Goal: Task Accomplishment & Management: Manage account settings

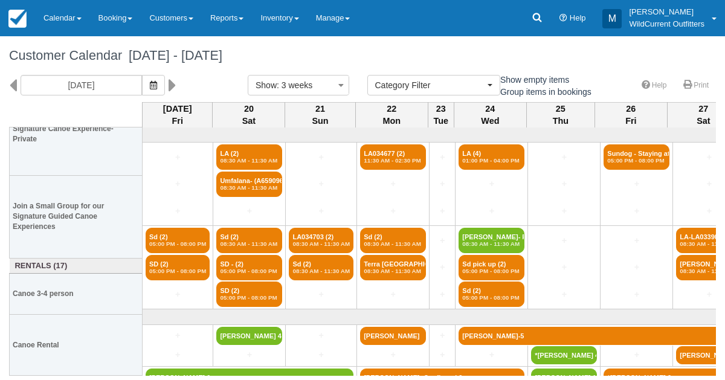
select select
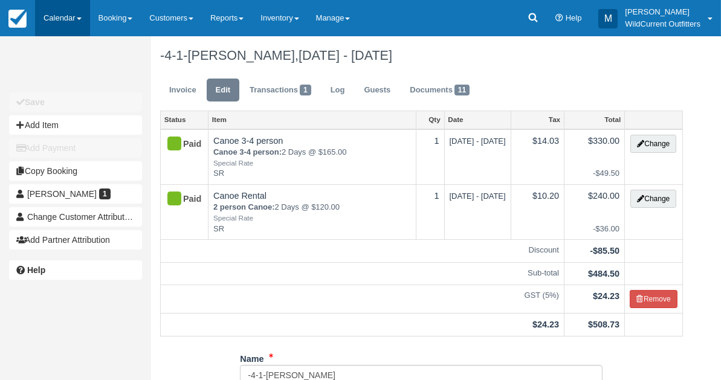
click at [68, 17] on link "Calendar" at bounding box center [62, 18] width 55 height 36
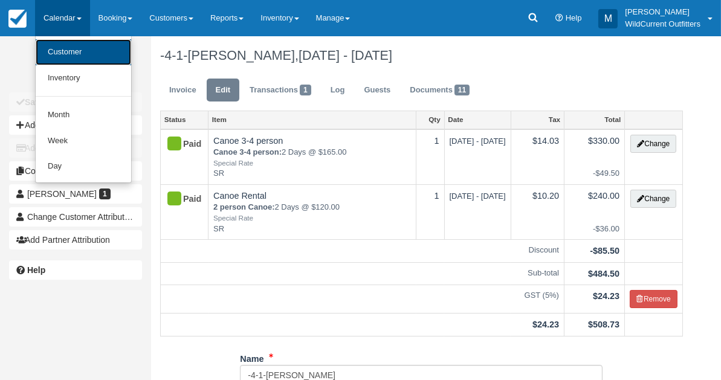
click at [70, 58] on link "Customer" at bounding box center [83, 52] width 95 height 26
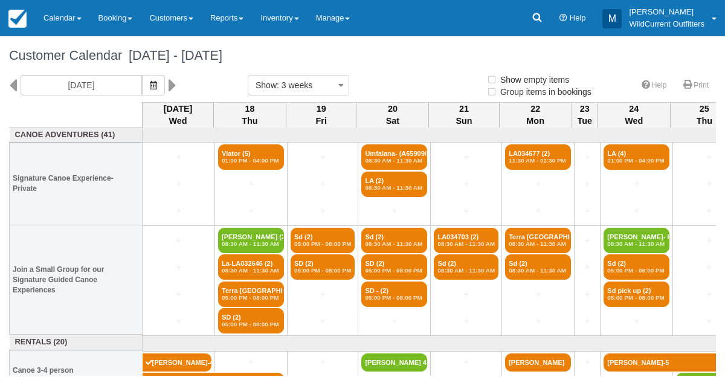
select select
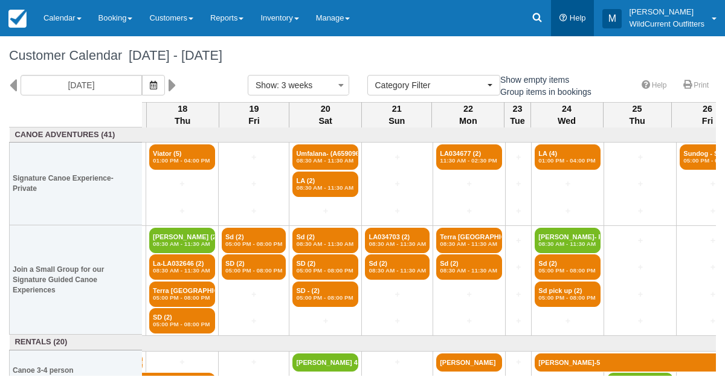
scroll to position [0, 71]
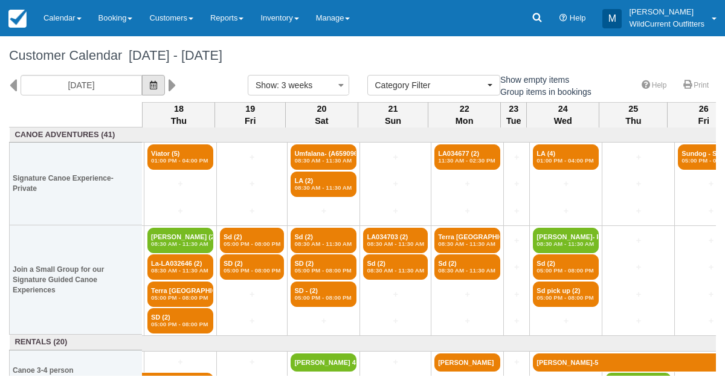
click at [157, 83] on icon "button" at bounding box center [153, 85] width 7 height 8
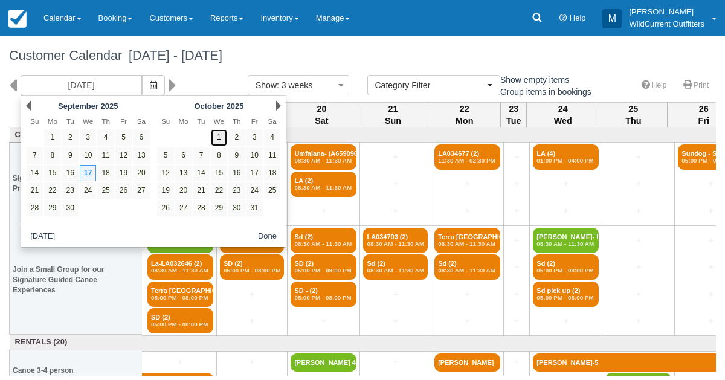
click at [222, 141] on link "1" at bounding box center [219, 137] width 16 height 16
type input "10/01/25"
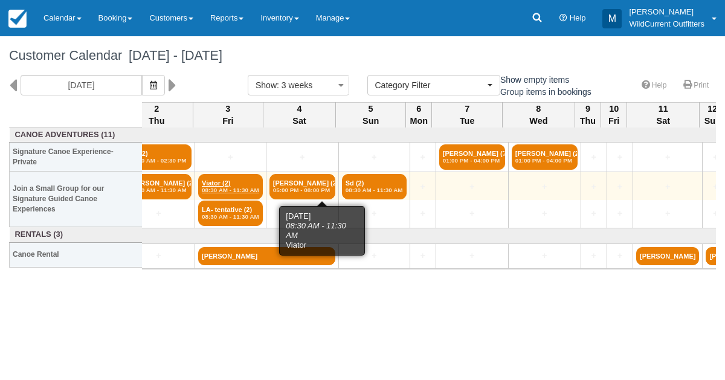
scroll to position [0, 103]
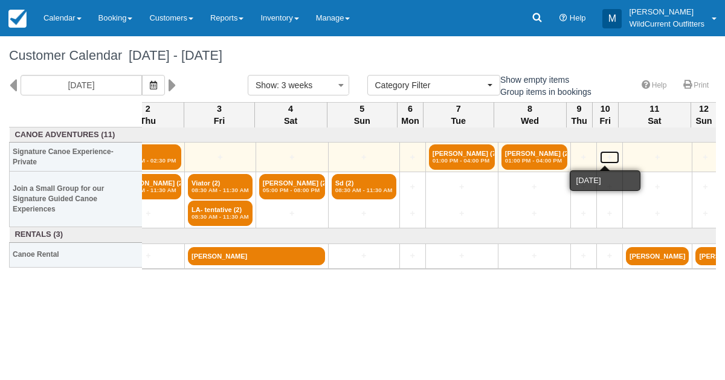
click at [605, 152] on link "+" at bounding box center [609, 157] width 19 height 13
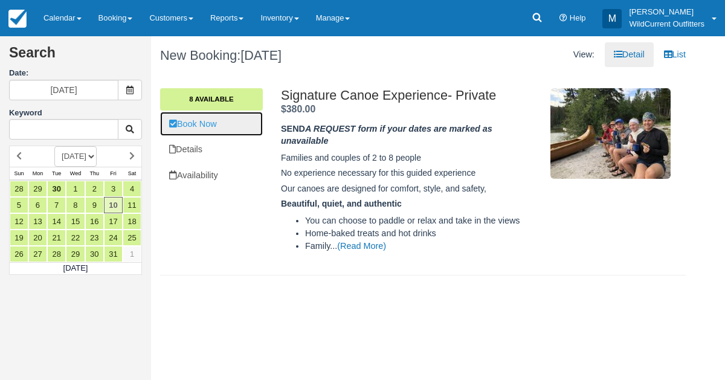
click at [193, 129] on link "Book Now" at bounding box center [211, 124] width 103 height 25
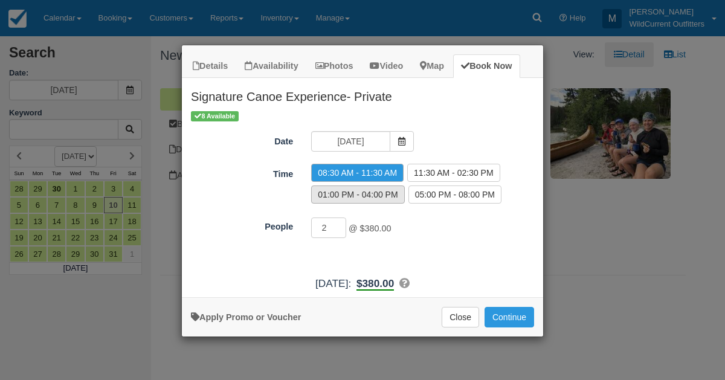
click at [340, 188] on label "01:00 PM - 04:00 PM" at bounding box center [357, 194] width 93 height 18
radio input "true"
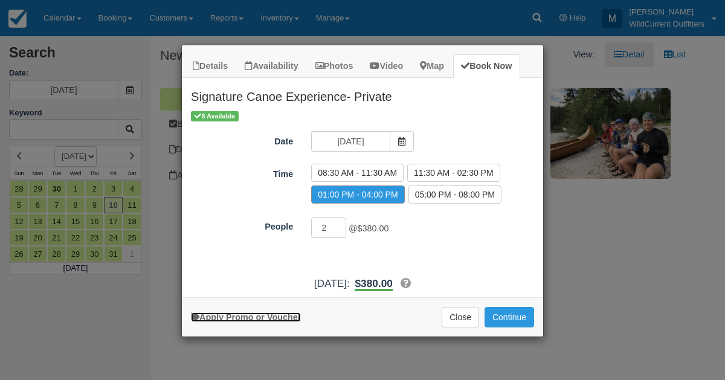
click at [275, 317] on link "Apply Promo or Voucher" at bounding box center [246, 317] width 110 height 10
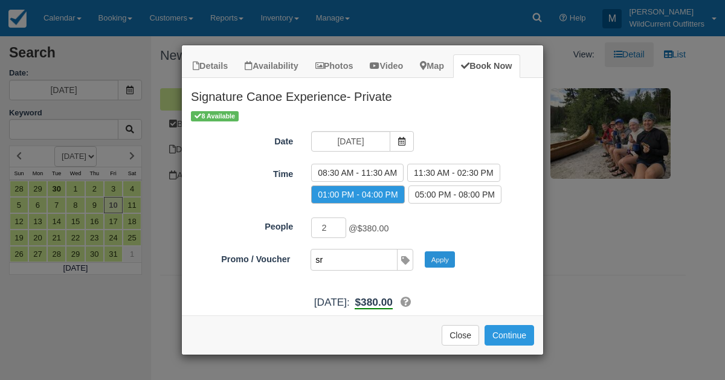
type input "sr"
click at [449, 257] on button "Apply" at bounding box center [440, 259] width 30 height 16
click at [517, 325] on button "Continue" at bounding box center [509, 335] width 50 height 21
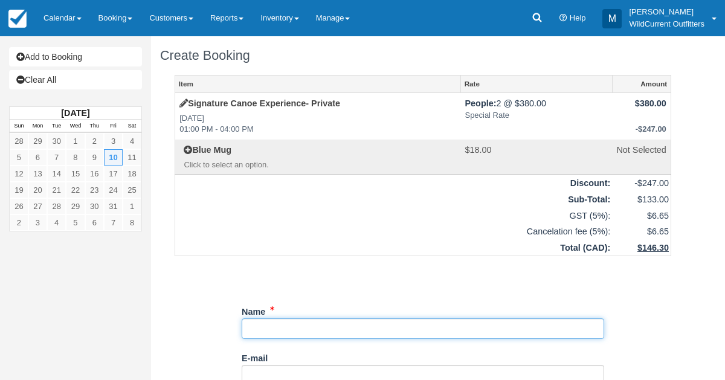
click at [259, 328] on input "Name" at bounding box center [423, 328] width 362 height 21
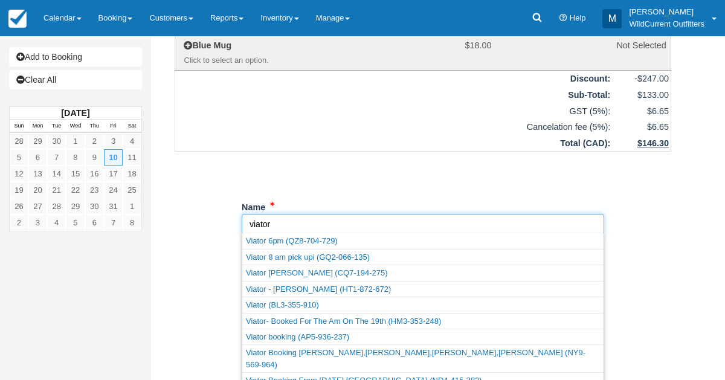
scroll to position [298, 0]
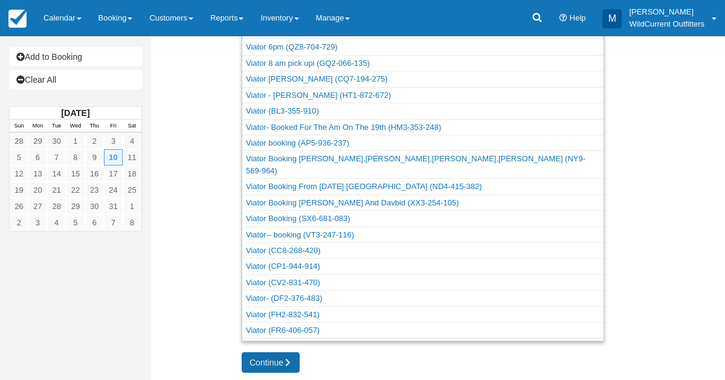
type input "viator"
click at [248, 364] on button "Continue" at bounding box center [271, 362] width 58 height 21
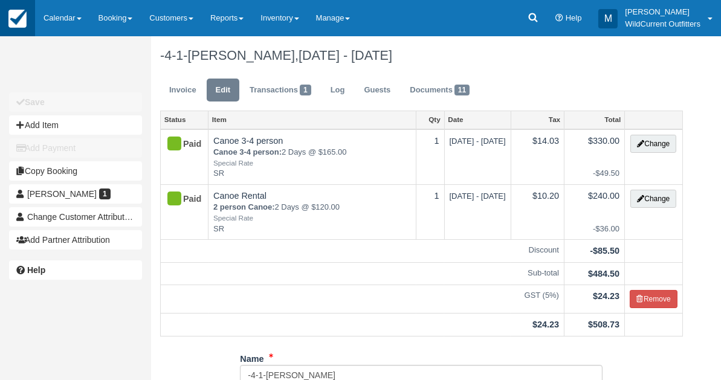
click at [11, 16] on img at bounding box center [17, 19] width 18 height 18
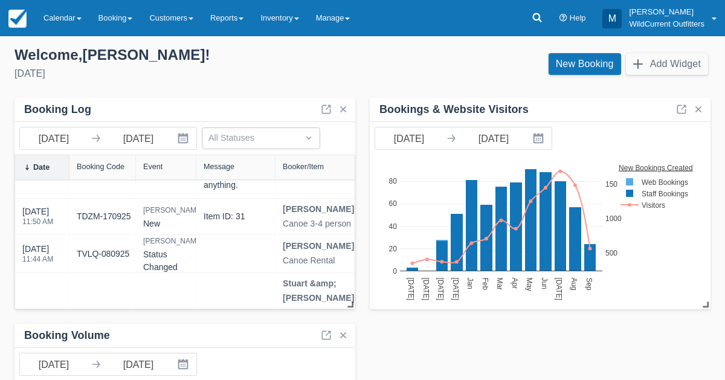
scroll to position [271, 0]
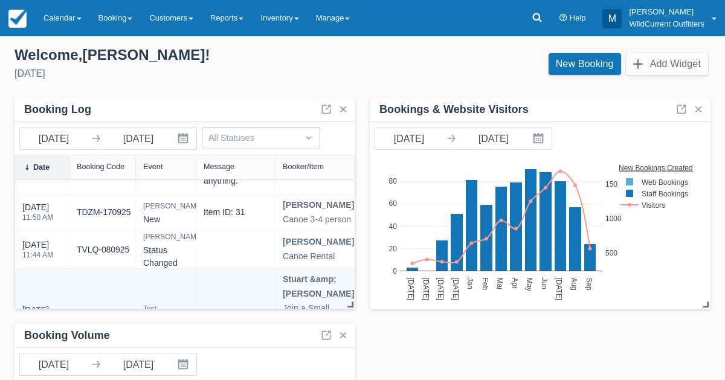
click at [109, 309] on link "CGQT-170925" at bounding box center [104, 315] width 54 height 13
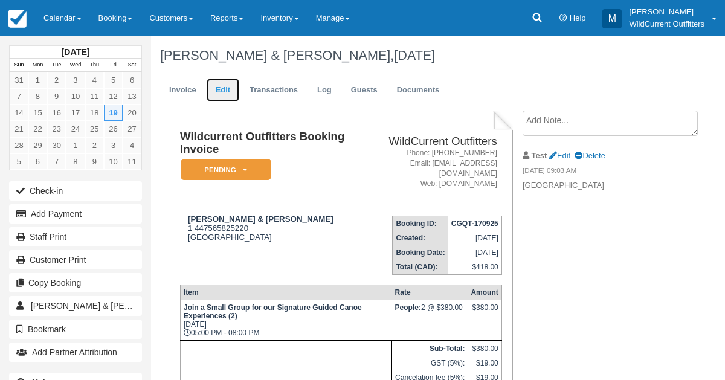
click at [233, 88] on link "Edit" at bounding box center [223, 91] width 33 height 24
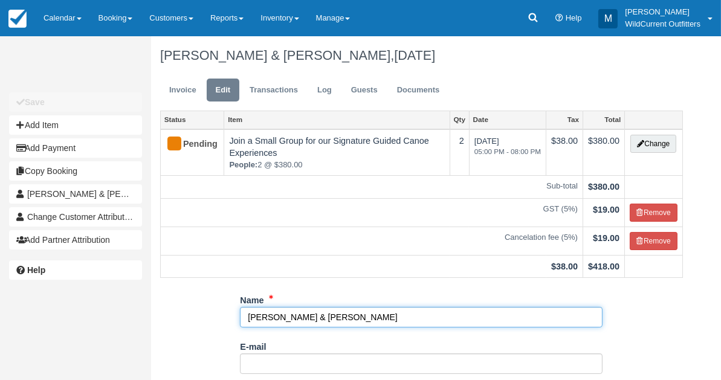
click at [246, 315] on input "[PERSON_NAME] & [PERSON_NAME]" at bounding box center [421, 317] width 362 height 21
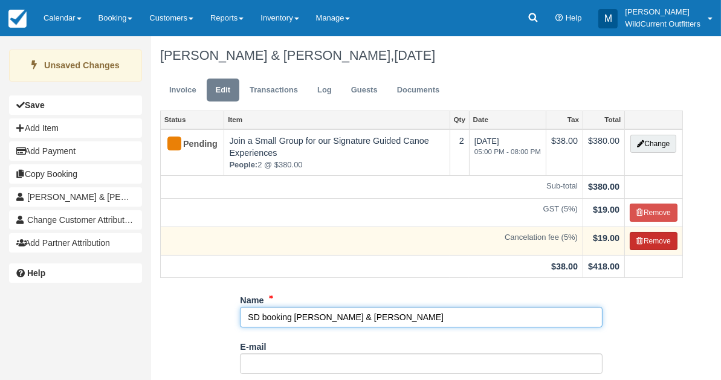
type input "SD booking [PERSON_NAME] & [PERSON_NAME]"
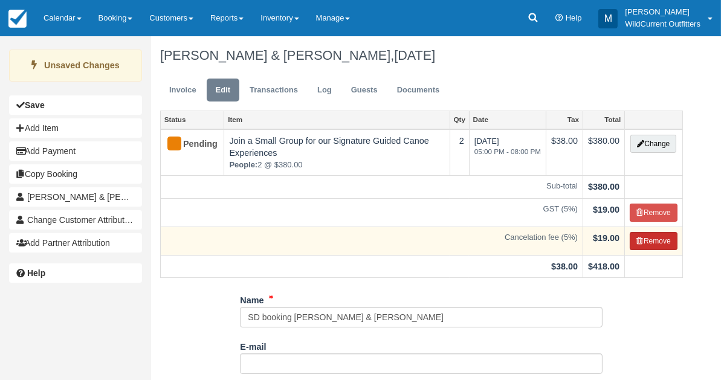
click at [649, 244] on button "Remove" at bounding box center [653, 241] width 48 height 18
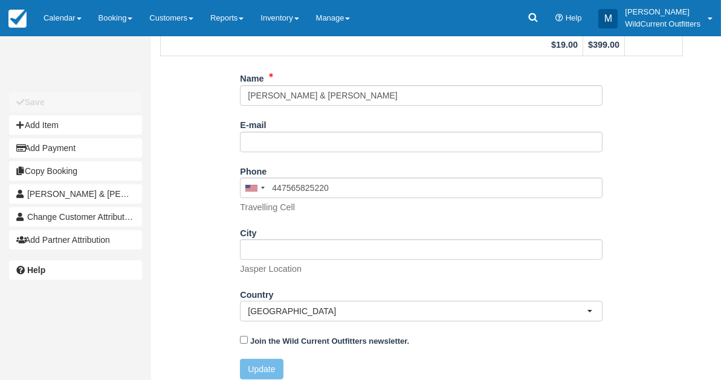
scroll to position [200, 0]
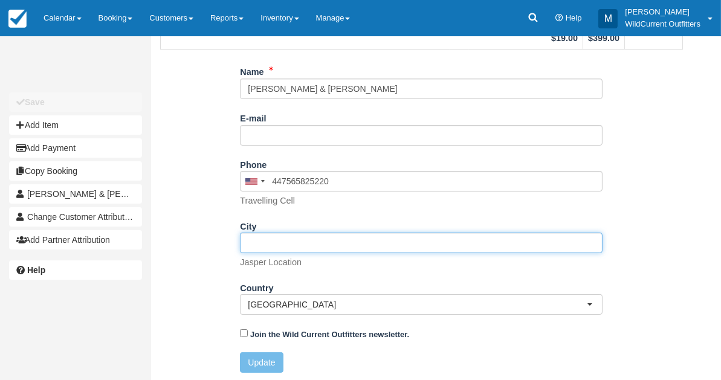
click at [274, 243] on input "City" at bounding box center [421, 243] width 362 height 21
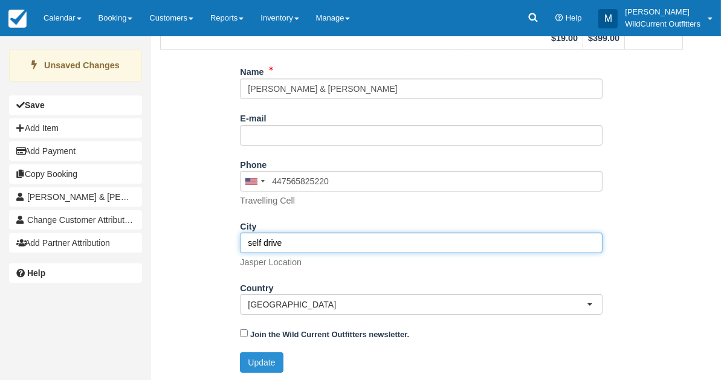
type input "self drive"
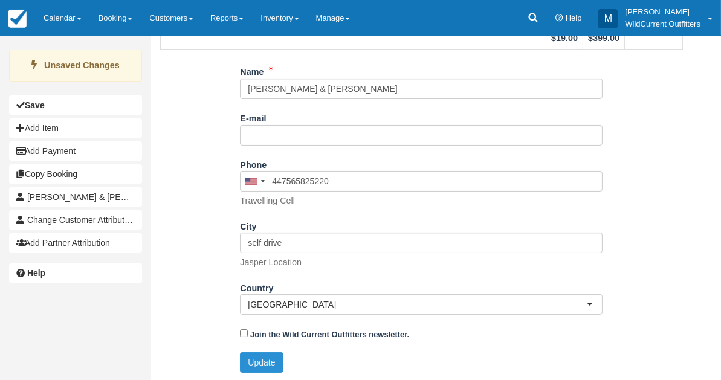
click at [253, 361] on button "Update" at bounding box center [261, 362] width 43 height 21
type input "+1447565825220"
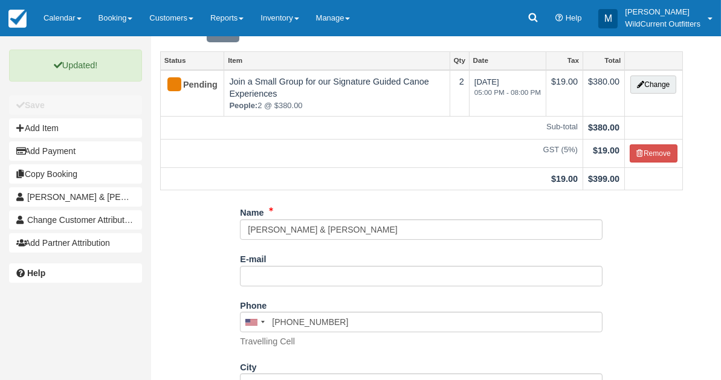
scroll to position [0, 0]
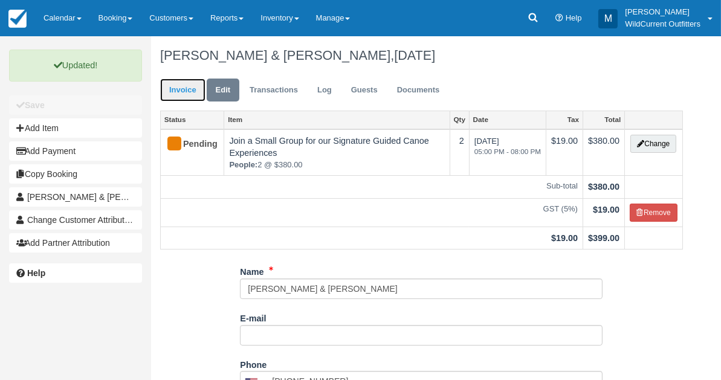
click at [179, 89] on link "Invoice" at bounding box center [182, 91] width 45 height 24
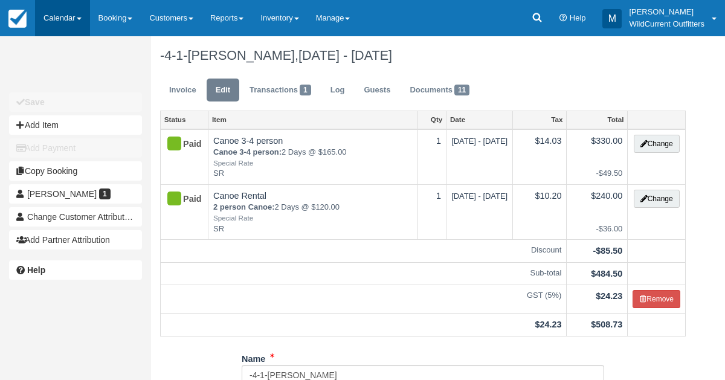
click at [60, 11] on link "Calendar" at bounding box center [62, 18] width 55 height 36
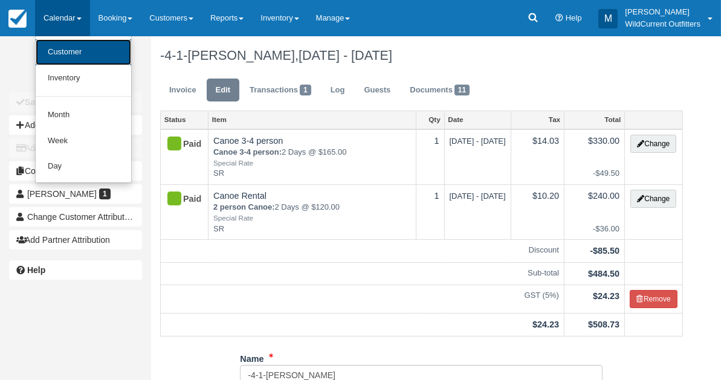
click at [60, 45] on link "Customer" at bounding box center [83, 52] width 95 height 26
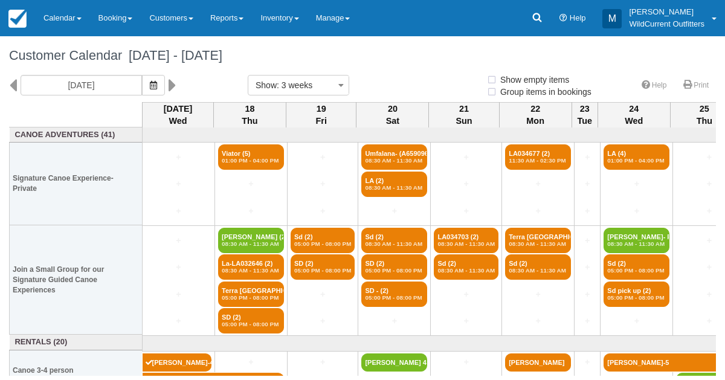
select select
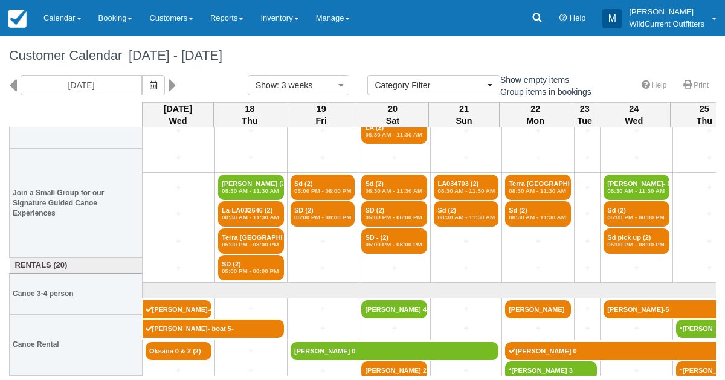
scroll to position [76, 0]
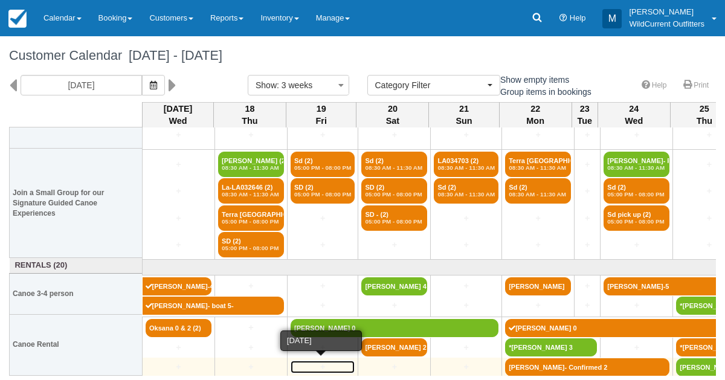
click at [320, 361] on link "+" at bounding box center [323, 367] width 64 height 13
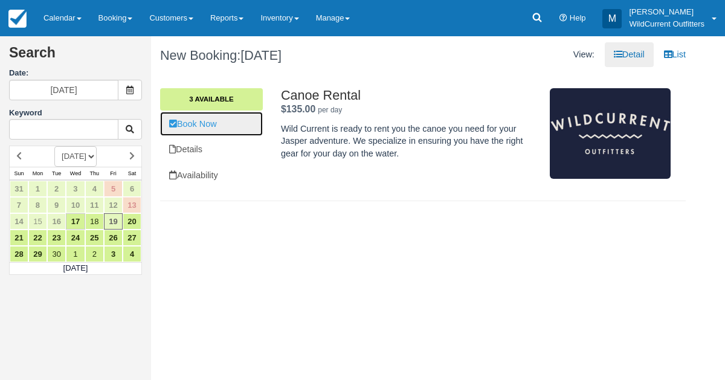
click at [196, 120] on link "Book Now" at bounding box center [211, 124] width 103 height 25
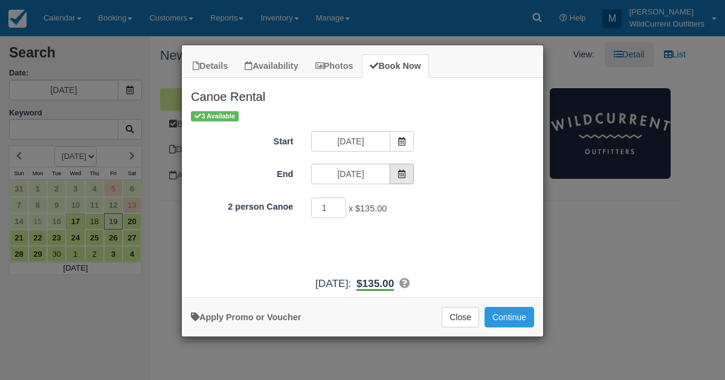
click at [404, 172] on icon "Item Modal" at bounding box center [401, 174] width 8 height 8
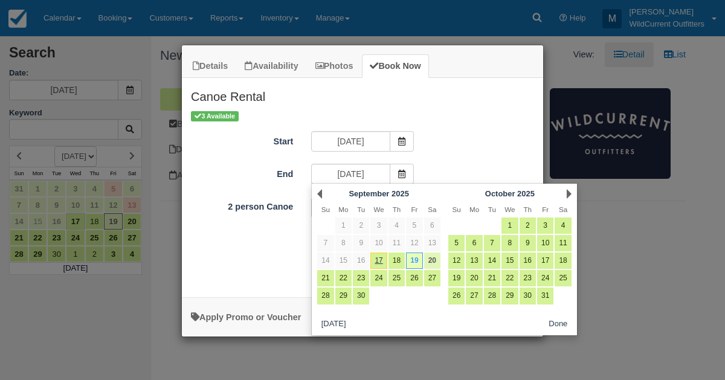
click at [432, 255] on link "20" at bounding box center [432, 260] width 16 height 16
type input "[DATE]"
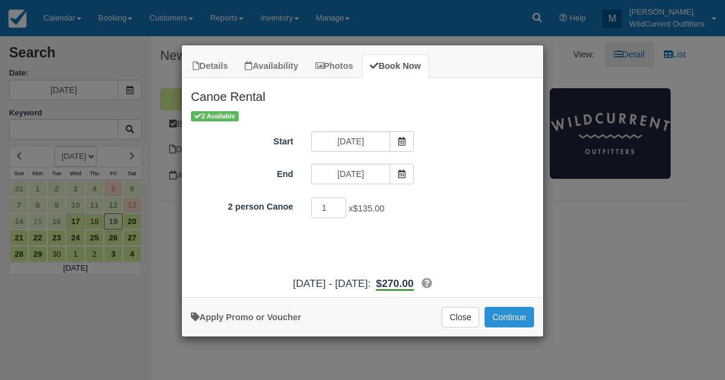
click at [498, 318] on button "Continue" at bounding box center [509, 317] width 50 height 21
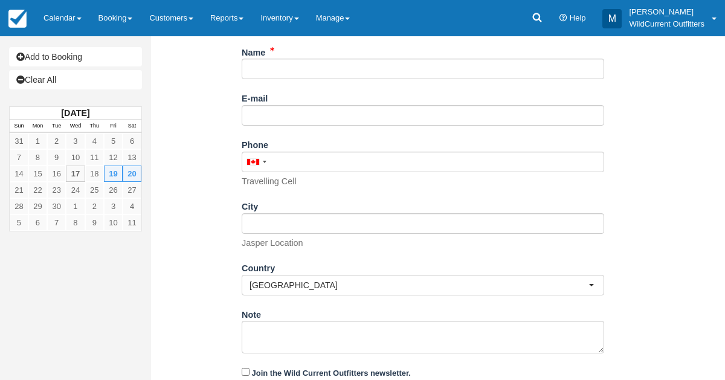
scroll to position [236, 0]
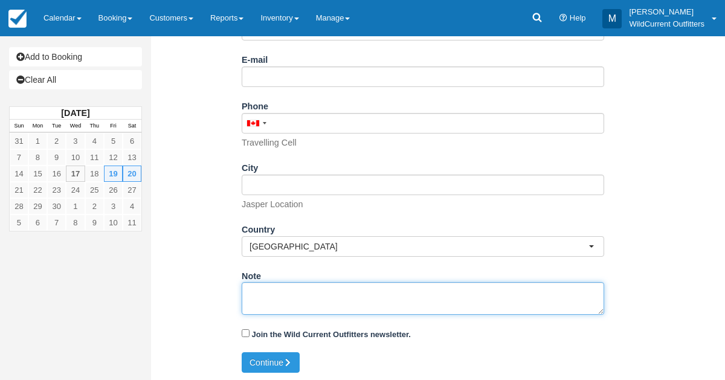
click at [278, 282] on textarea "Note" at bounding box center [423, 298] width 362 height 33
paste textarea "Name: Jimmy Hoang Email: jpnhoang@gmail.com Which day would you like to rent yo…"
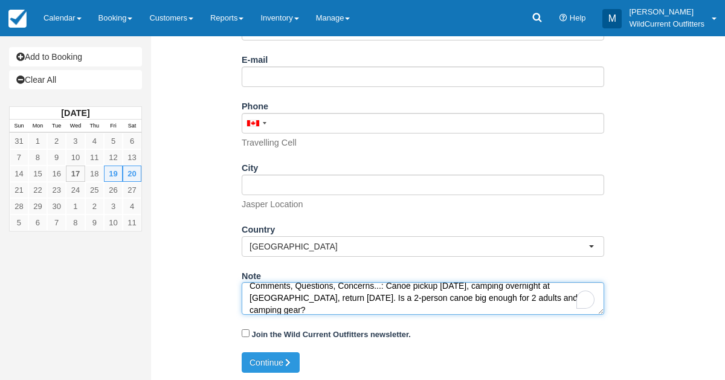
scroll to position [127, 0]
type textarea "Name: Jimmy Hoang Email: jpnhoang@gmail.com Which day would you like to rent yo…"
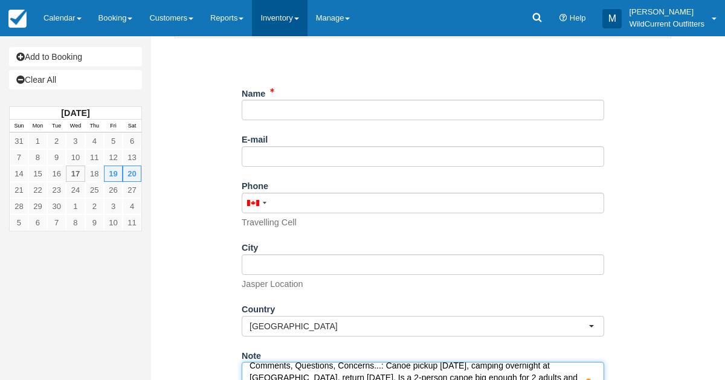
scroll to position [145, 0]
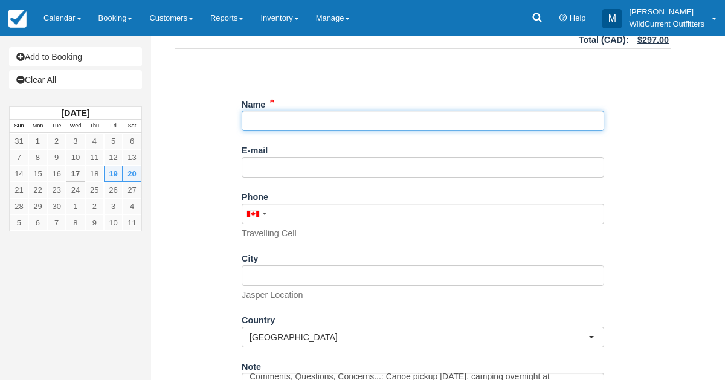
click at [287, 117] on input "Name" at bounding box center [423, 121] width 362 height 21
paste input "[PERSON_NAME]"
type input "[PERSON_NAME]"
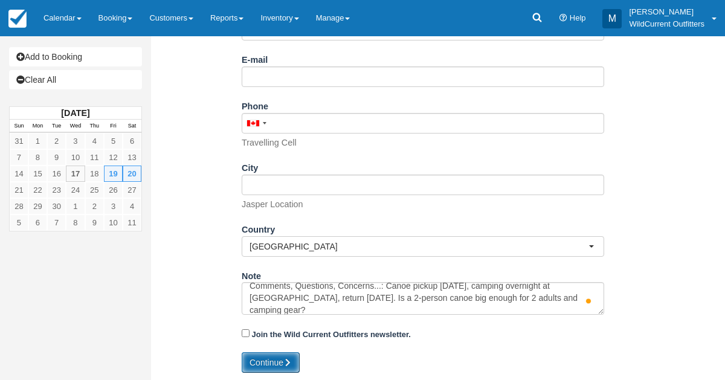
click at [277, 353] on button "Continue" at bounding box center [271, 362] width 58 height 21
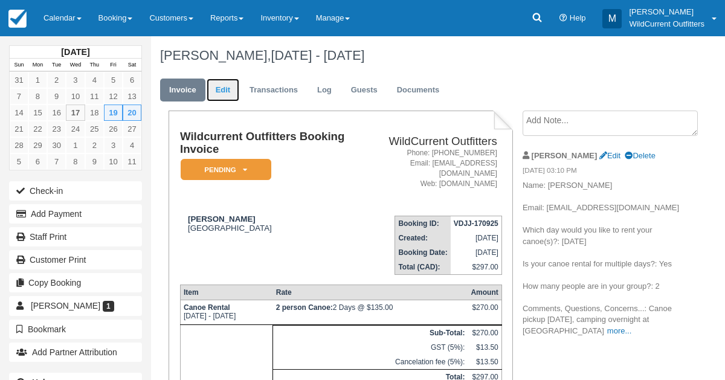
click at [221, 86] on link "Edit" at bounding box center [223, 91] width 33 height 24
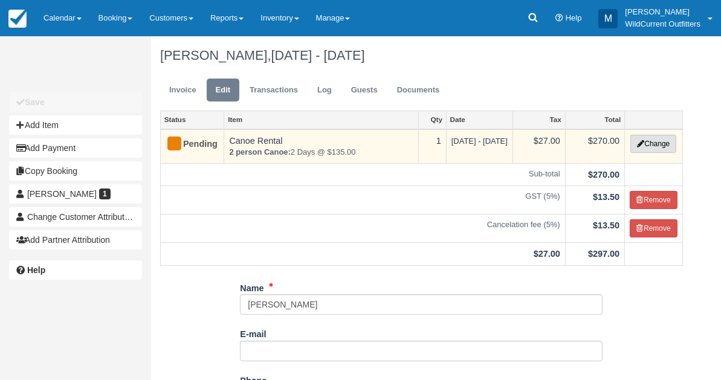
click at [638, 143] on icon "button" at bounding box center [640, 143] width 7 height 7
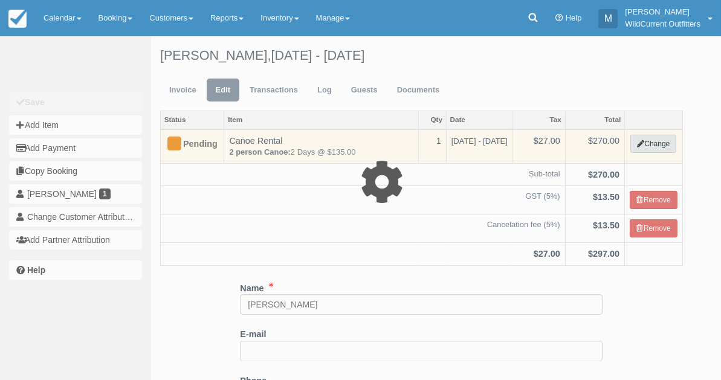
select select "7"
type input "270.00"
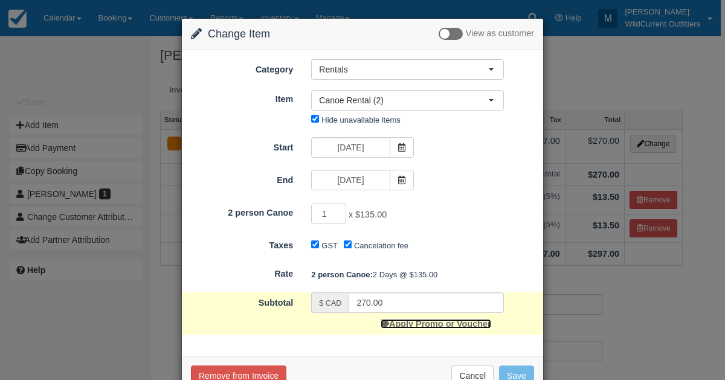
click at [454, 323] on link "Apply Promo or Voucher" at bounding box center [435, 324] width 110 height 10
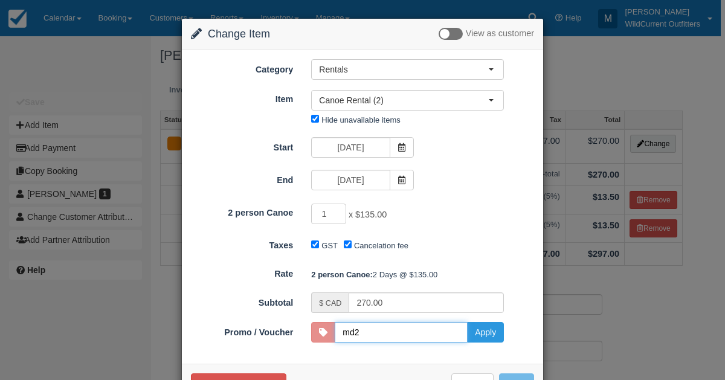
scroll to position [40, 0]
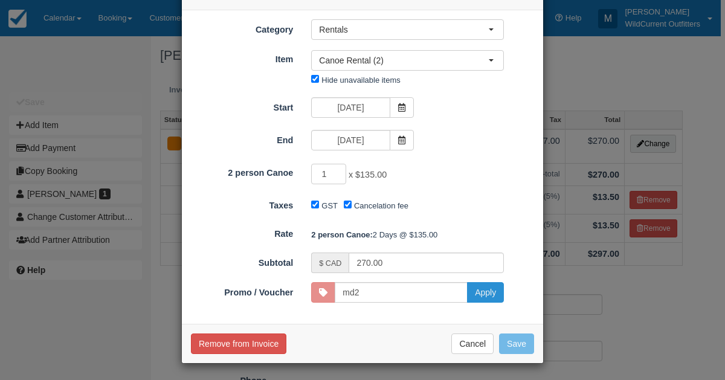
click at [482, 296] on button "Apply" at bounding box center [485, 292] width 37 height 21
type input "MD2"
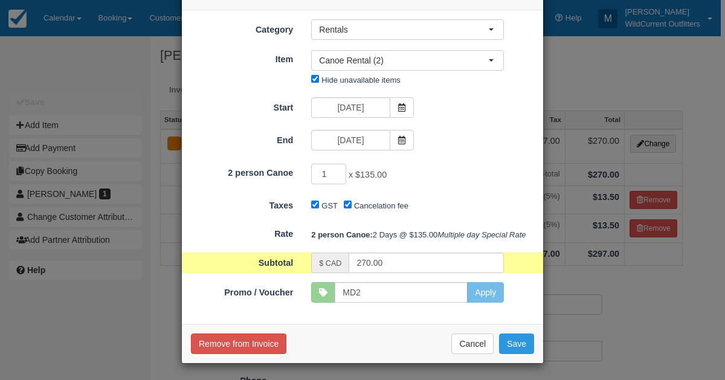
click at [432, 292] on form "Category Rentals Canoe Adventures Gift Certificates Winter Day Trips Rentals Ou…" at bounding box center [362, 160] width 343 height 283
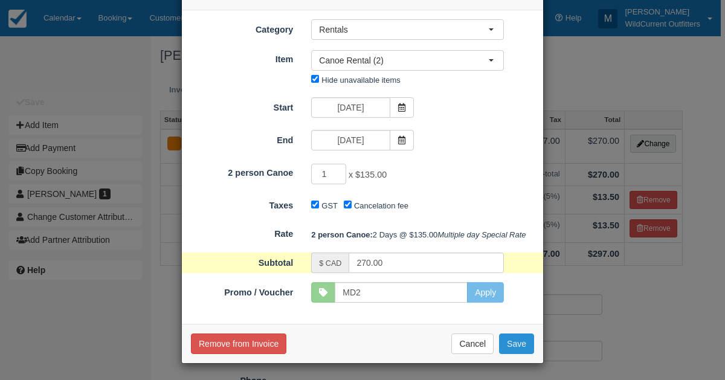
click at [513, 354] on button "Save" at bounding box center [516, 343] width 35 height 21
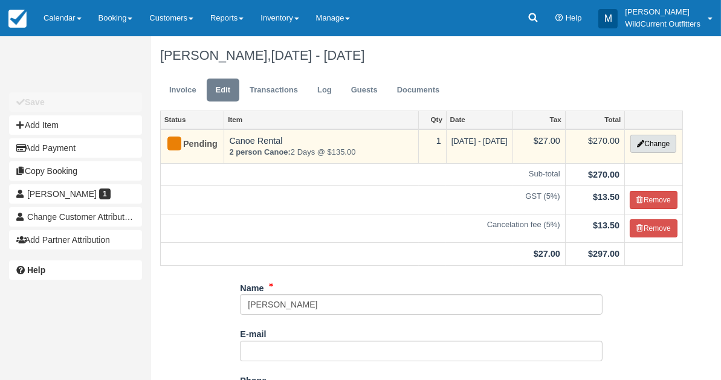
click at [653, 142] on button "Change" at bounding box center [653, 144] width 46 height 18
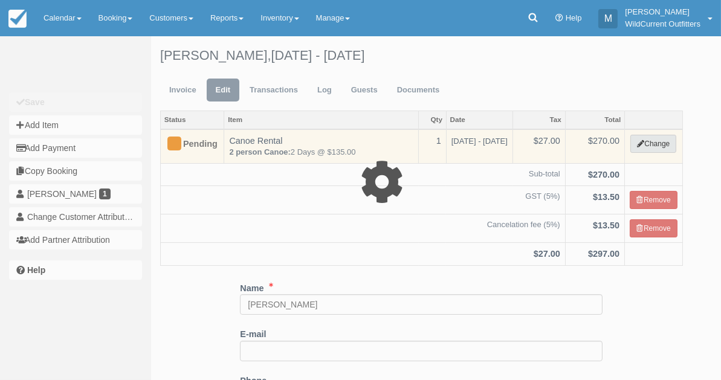
select select "7"
type input "270.00"
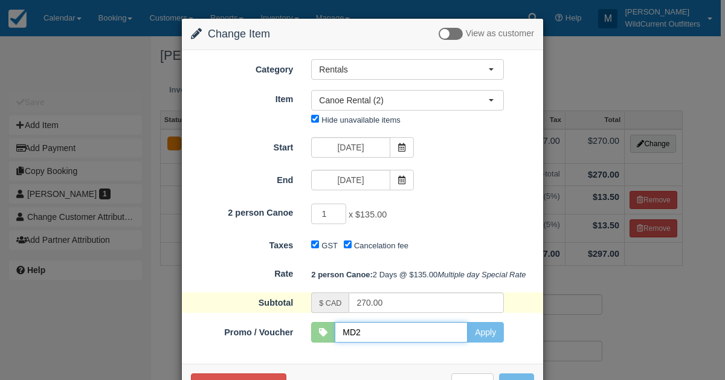
click at [363, 342] on input "MD2" at bounding box center [401, 332] width 133 height 21
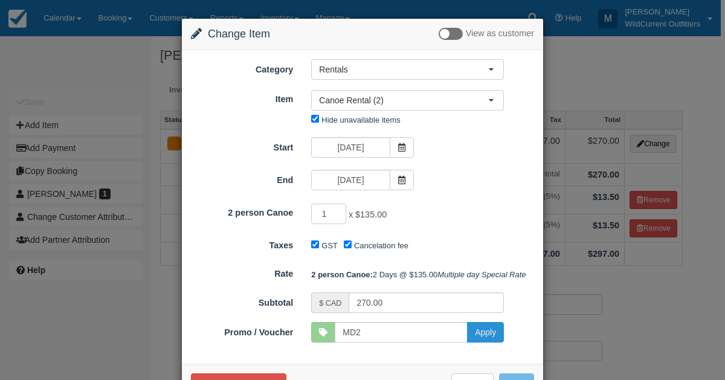
click at [479, 342] on button "Apply" at bounding box center [485, 332] width 37 height 21
type input "MD2"
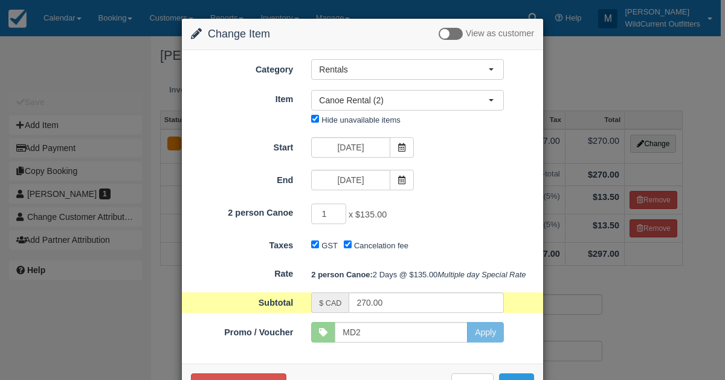
scroll to position [60, 0]
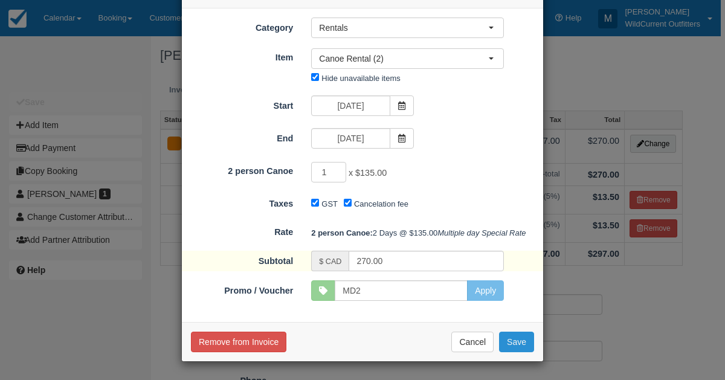
click at [509, 348] on button "Save" at bounding box center [516, 342] width 35 height 21
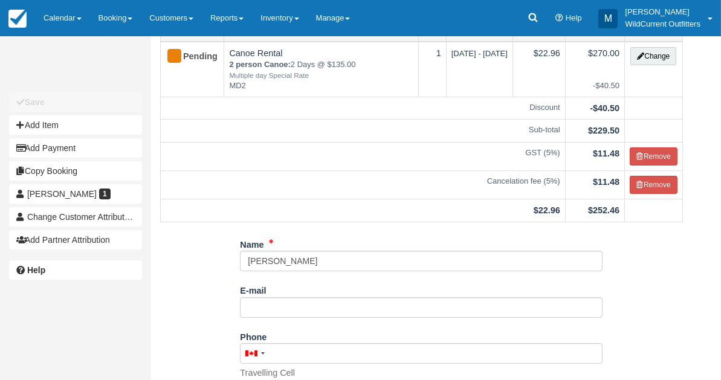
scroll to position [92, 0]
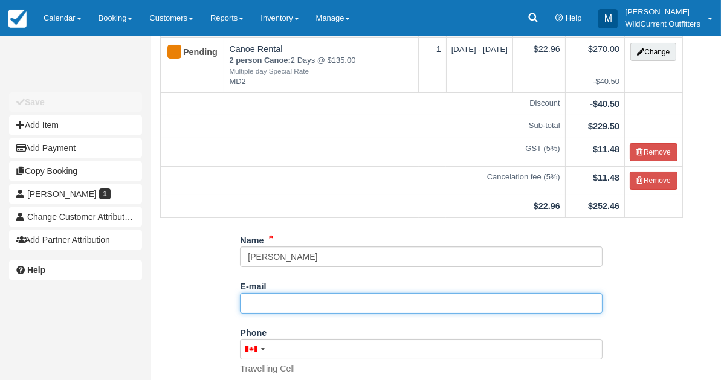
click at [260, 303] on input "E-mail" at bounding box center [421, 303] width 362 height 21
paste input "[EMAIL_ADDRESS][DOMAIN_NAME]"
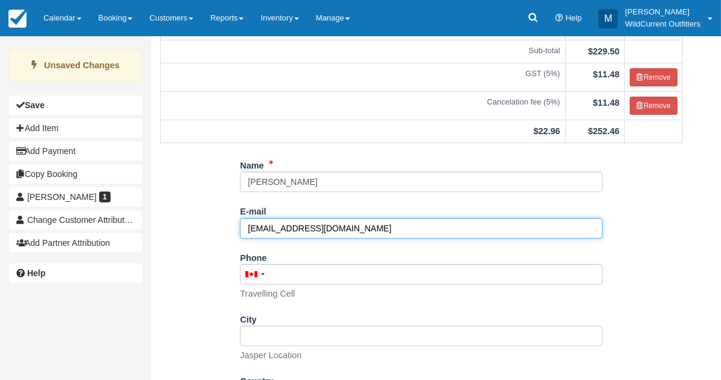
scroll to position [258, 0]
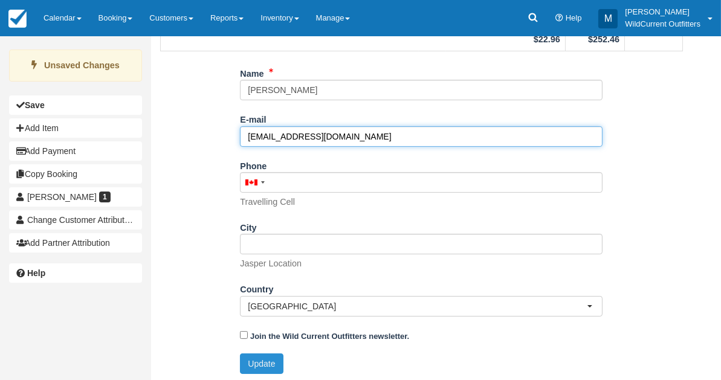
type input "[EMAIL_ADDRESS][DOMAIN_NAME]"
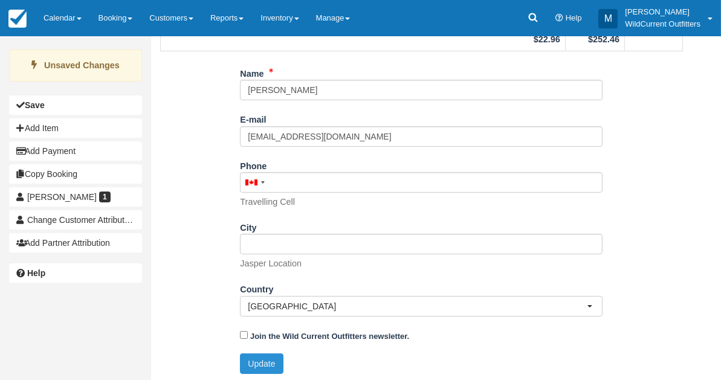
click at [254, 362] on button "Update" at bounding box center [261, 363] width 43 height 21
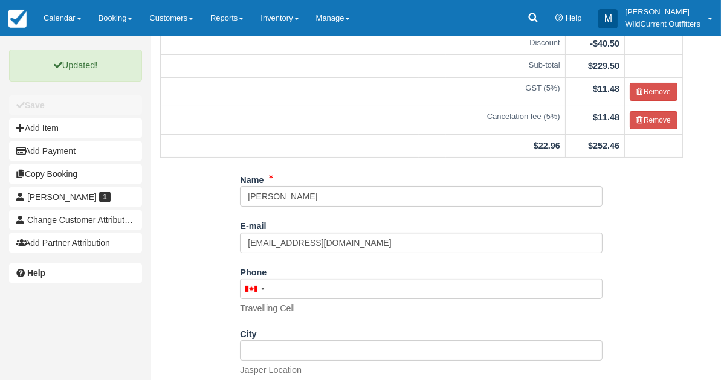
scroll to position [0, 0]
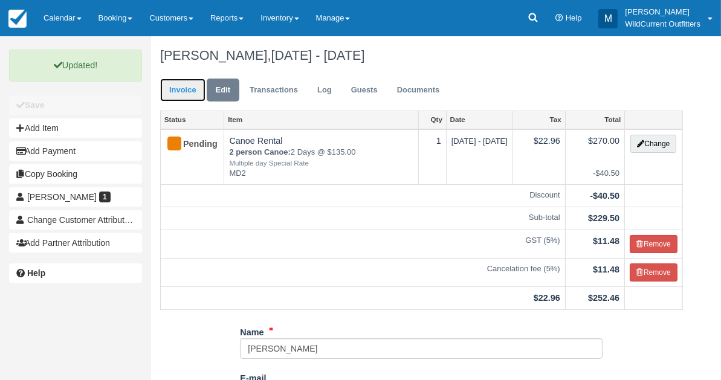
click at [187, 89] on link "Invoice" at bounding box center [182, 91] width 45 height 24
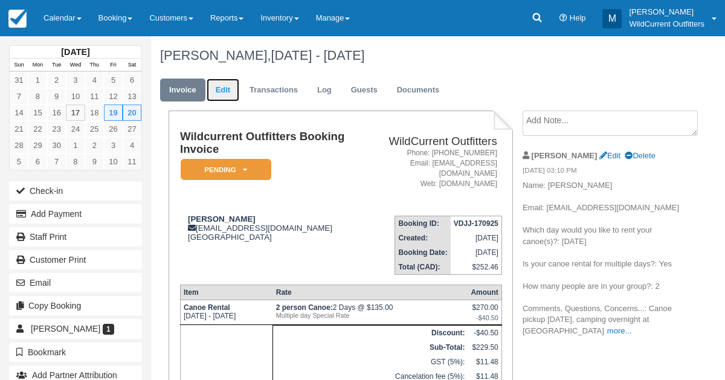
click at [228, 89] on link "Edit" at bounding box center [223, 91] width 33 height 24
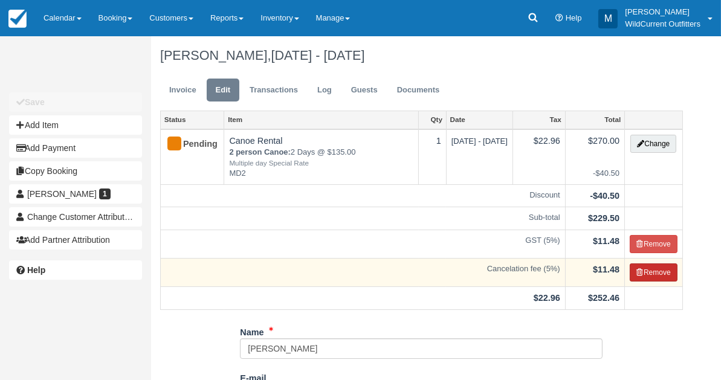
click at [668, 268] on button "Remove" at bounding box center [653, 272] width 48 height 18
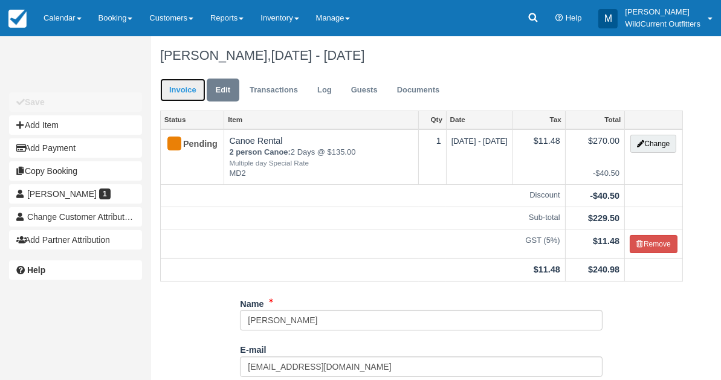
click at [174, 88] on link "Invoice" at bounding box center [182, 91] width 45 height 24
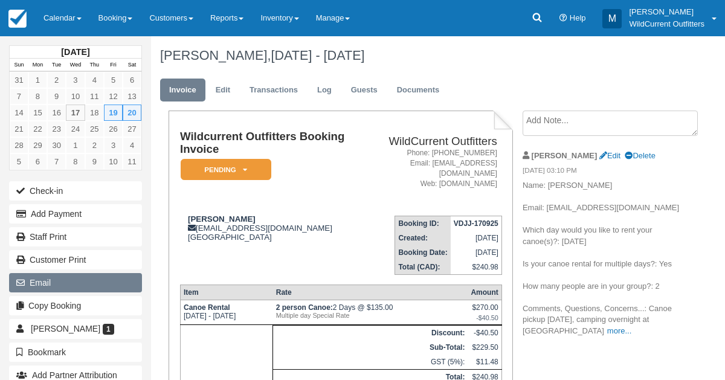
click at [51, 276] on button "Email" at bounding box center [75, 282] width 133 height 19
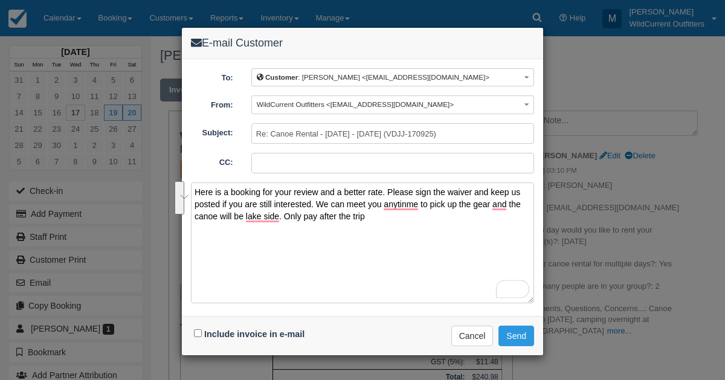
drag, startPoint x: 384, startPoint y: 216, endPoint x: 154, endPoint y: 180, distance: 232.9
click at [154, 180] on div "E-mail Customer To: Customer : [PERSON_NAME] <[EMAIL_ADDRESS][DOMAIN_NAME]> Cus…" at bounding box center [362, 190] width 725 height 380
type textarea "Here is a booking for your review and a better rate. Please sign the waiver and…"
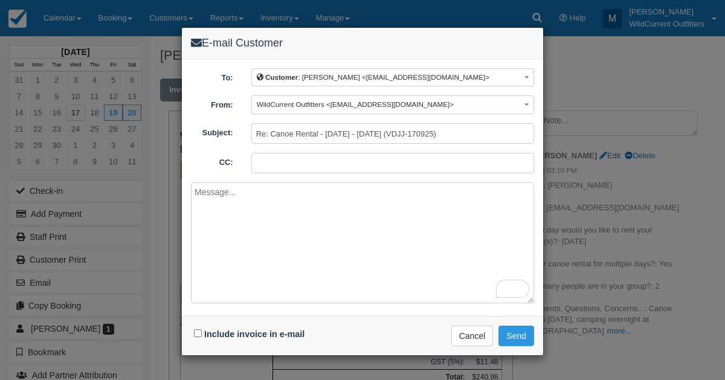
paste textarea "Hi [PERSON_NAME], Thank you for confirming your booking. We've prepared a revis…"
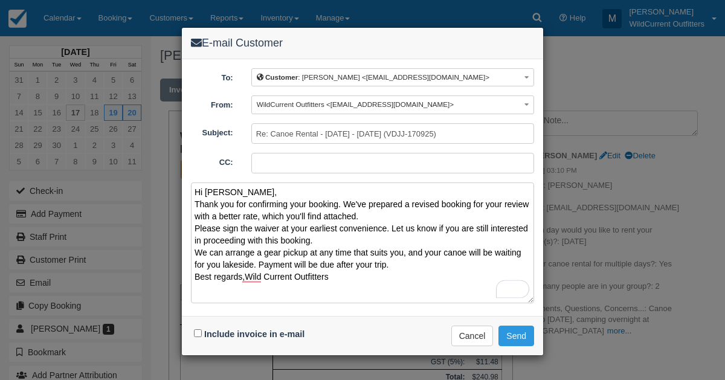
type textarea "Hi [PERSON_NAME], Thank you for confirming your booking. We've prepared a revis…"
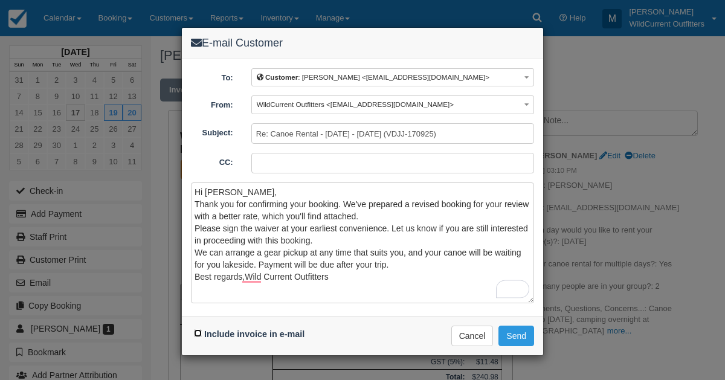
click at [194, 329] on input "Include invoice in e-mail" at bounding box center [198, 333] width 8 height 8
checkbox input "true"
click at [518, 323] on div "Include invoice in e-mail Delivering e-mail ... Cancel Send" at bounding box center [362, 335] width 361 height 39
click at [517, 330] on button "Send" at bounding box center [516, 336] width 36 height 21
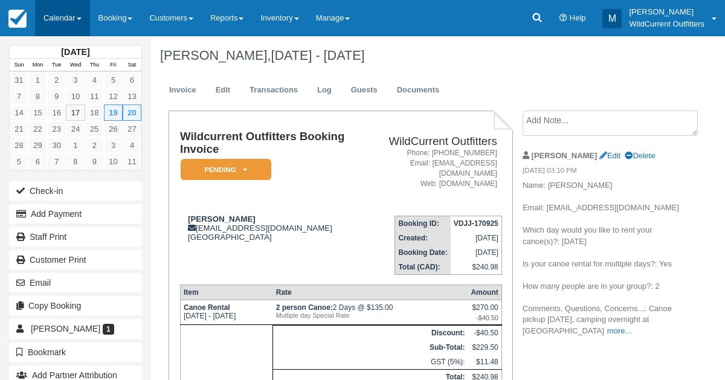
click at [63, 8] on link "Calendar" at bounding box center [62, 18] width 55 height 36
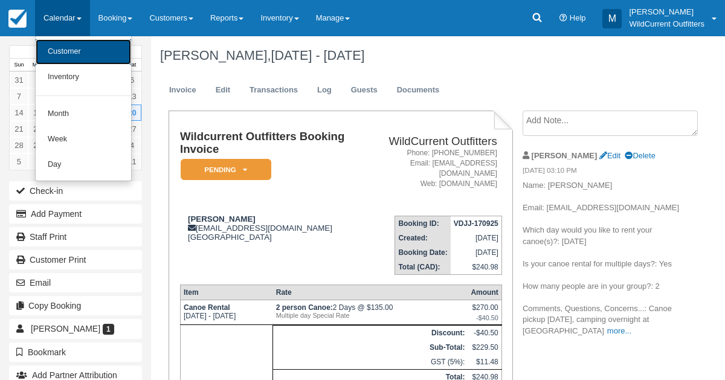
click at [58, 59] on link "Customer" at bounding box center [83, 51] width 95 height 25
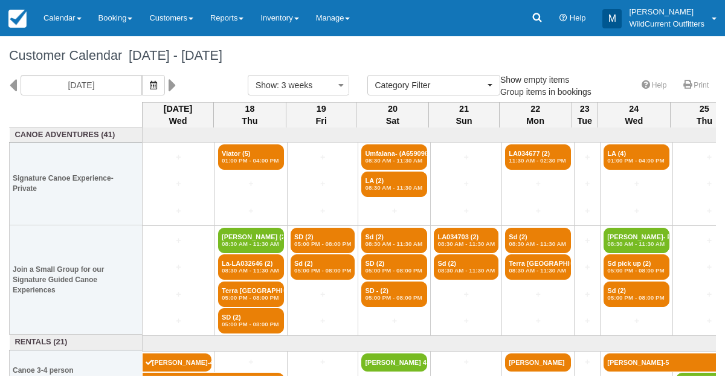
select select
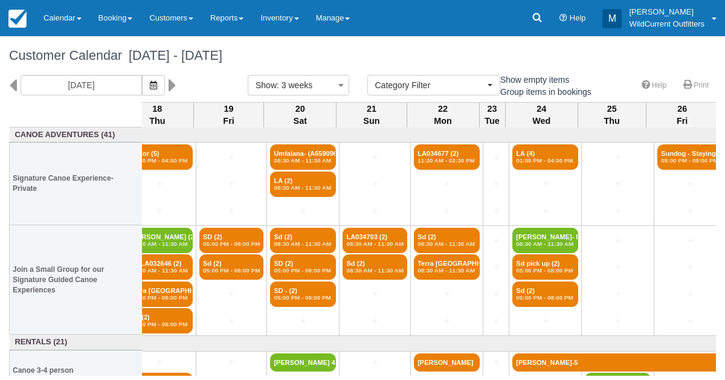
scroll to position [0, 92]
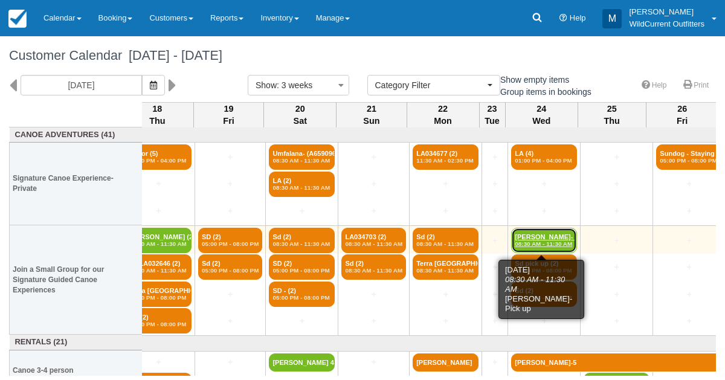
click at [544, 231] on link "Ian Thomas- Pick up (2) 08:30 AM - 11:30 AM" at bounding box center [544, 240] width 66 height 25
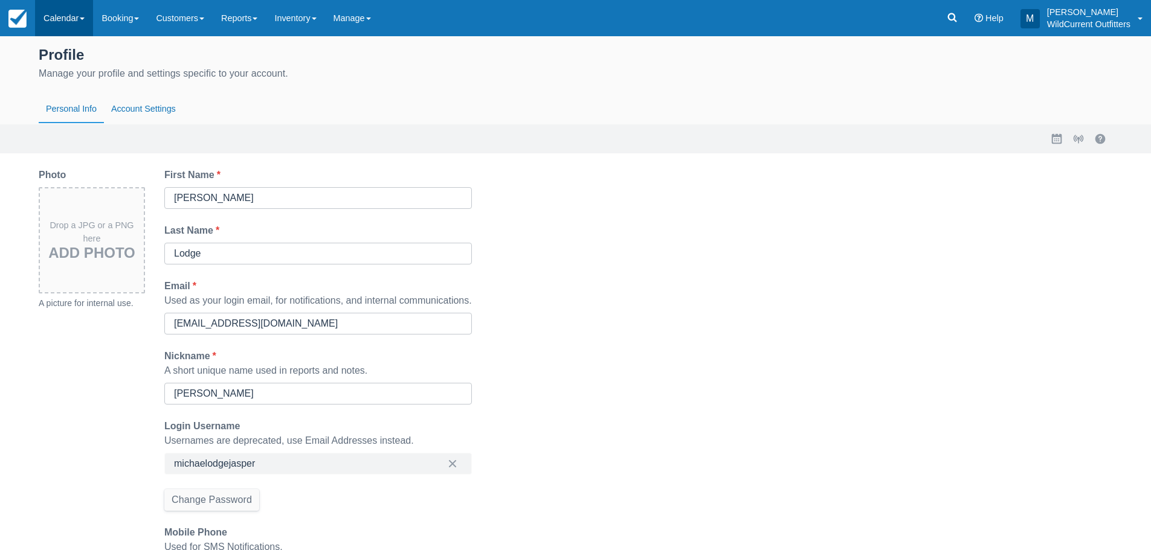
click at [67, 13] on link "Calendar" at bounding box center [64, 18] width 58 height 36
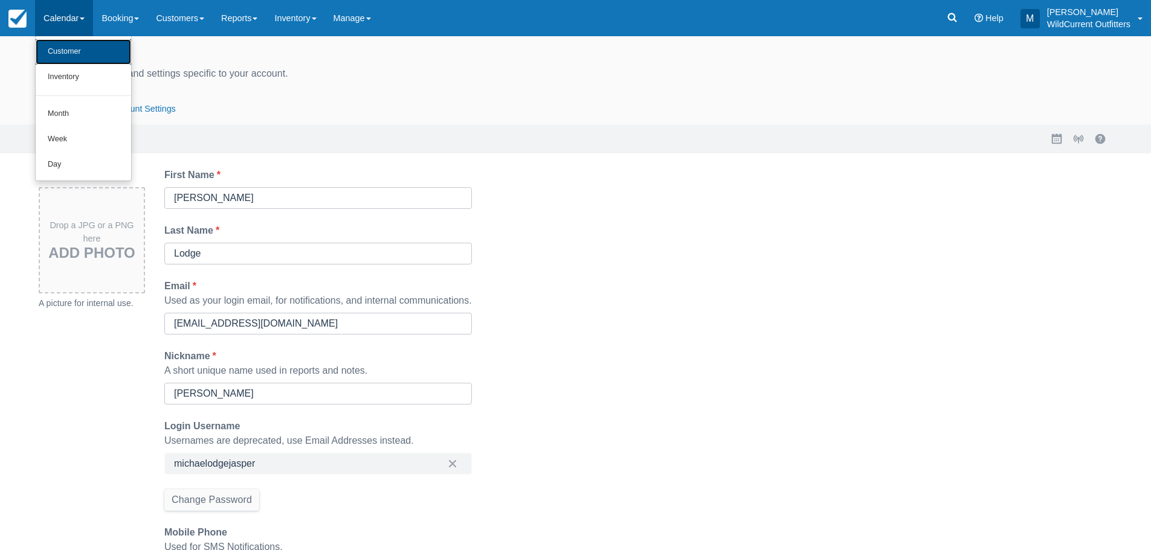
click at [77, 51] on link "Customer" at bounding box center [83, 51] width 95 height 25
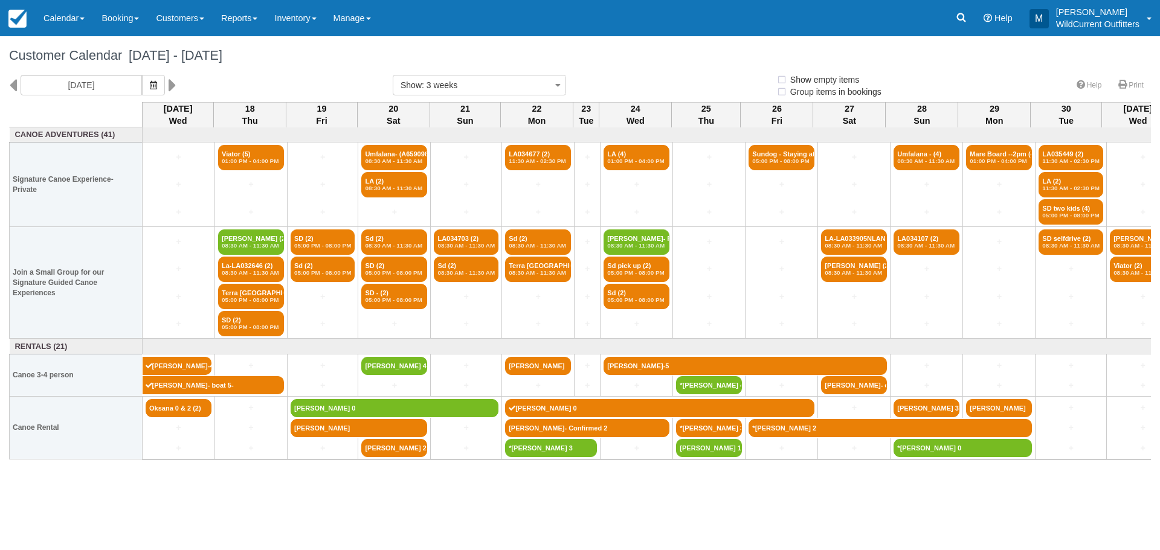
select select
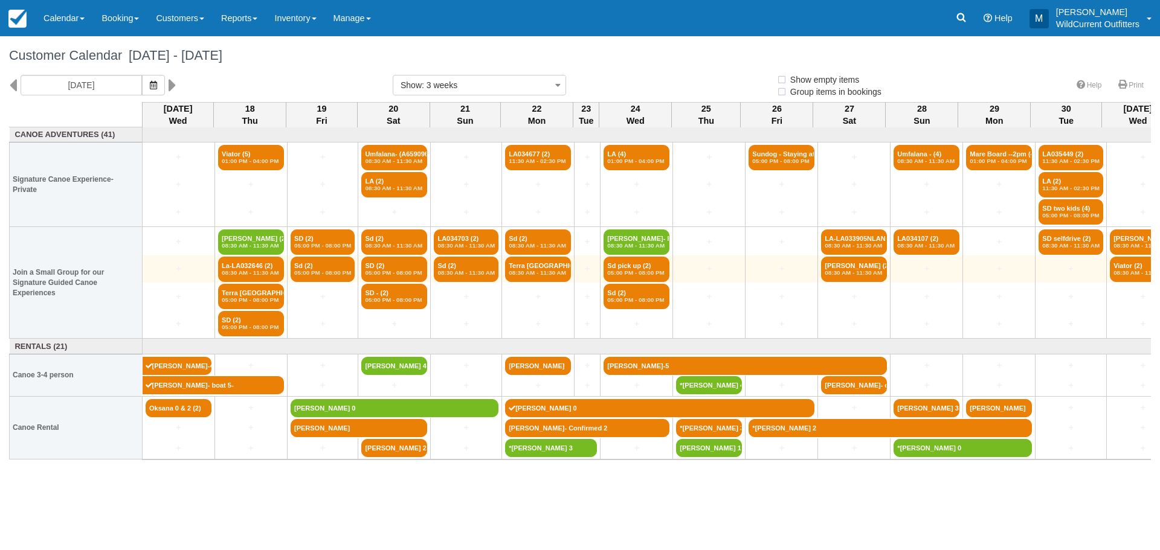
select select
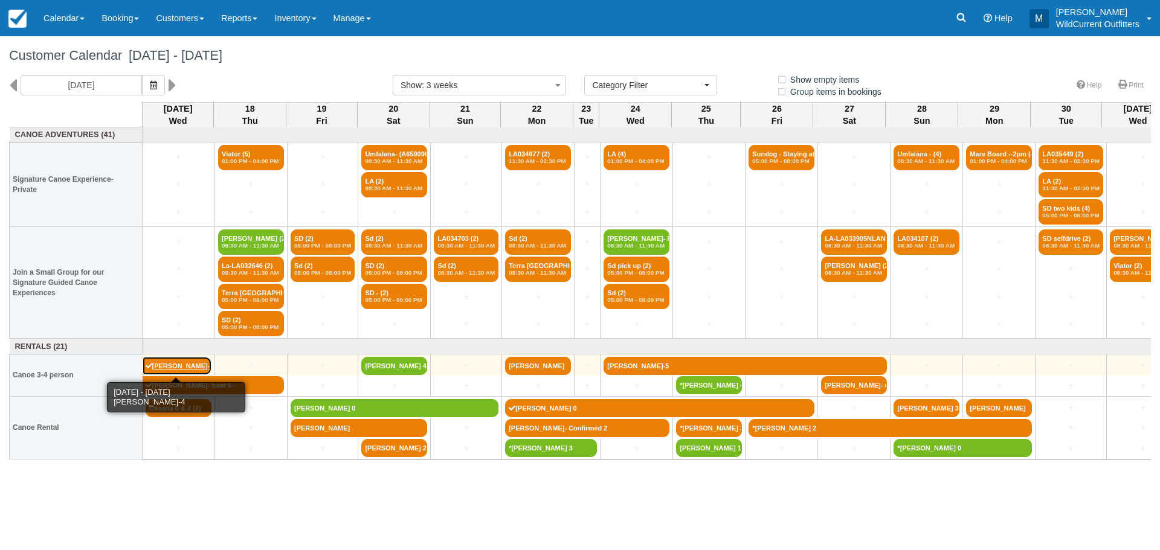
click at [186, 359] on link "Carsten Brehm-4" at bounding box center [177, 366] width 69 height 18
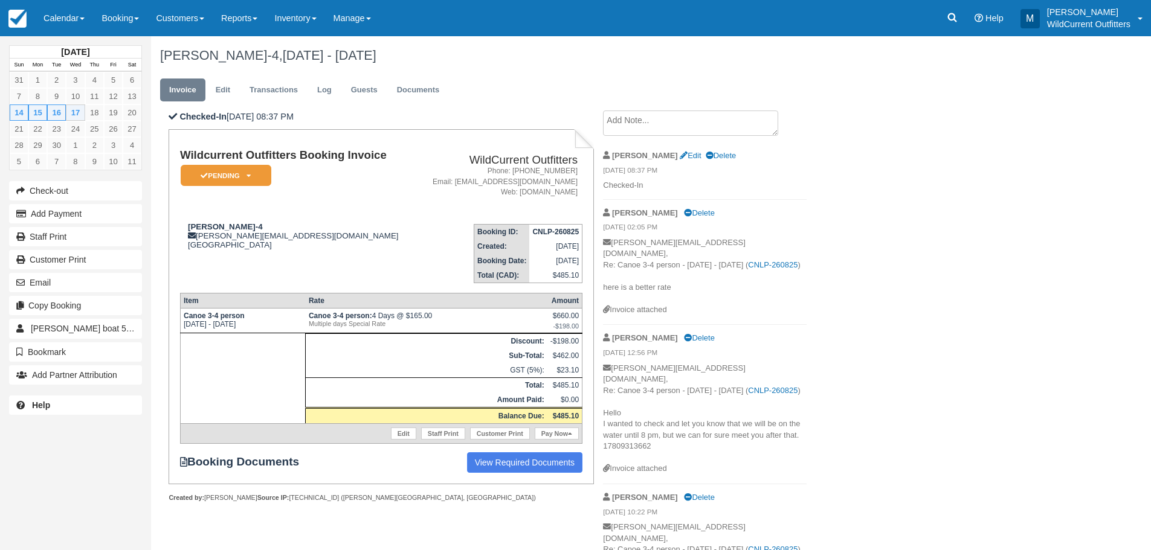
click at [623, 126] on textarea at bounding box center [690, 123] width 175 height 25
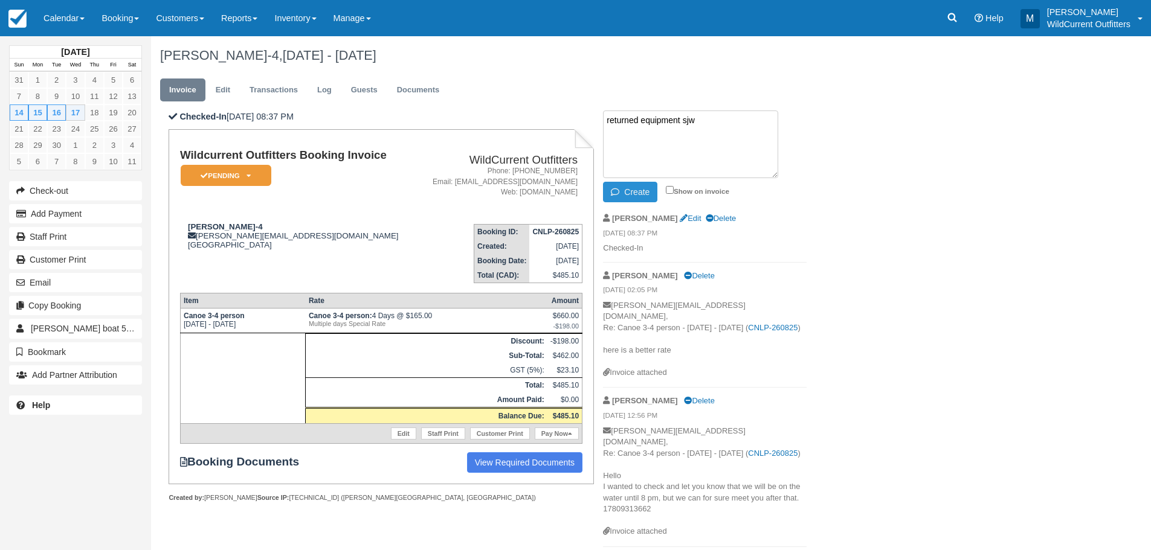
type textarea "returned equipment sjw"
click at [624, 191] on button "Create" at bounding box center [630, 192] width 54 height 21
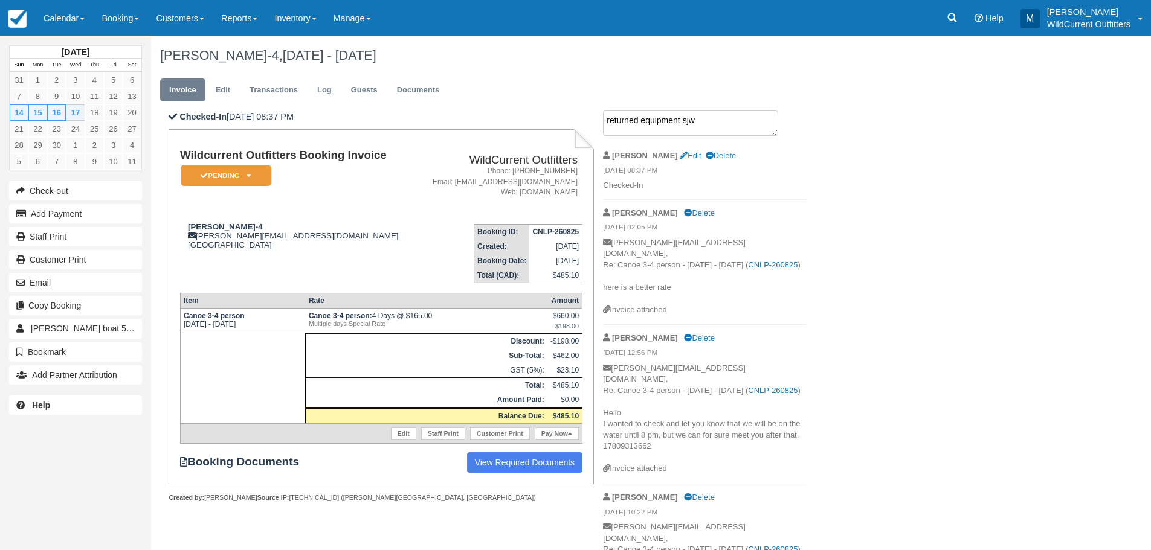
click at [643, 127] on textarea "returned equipment sjw" at bounding box center [690, 123] width 175 height 25
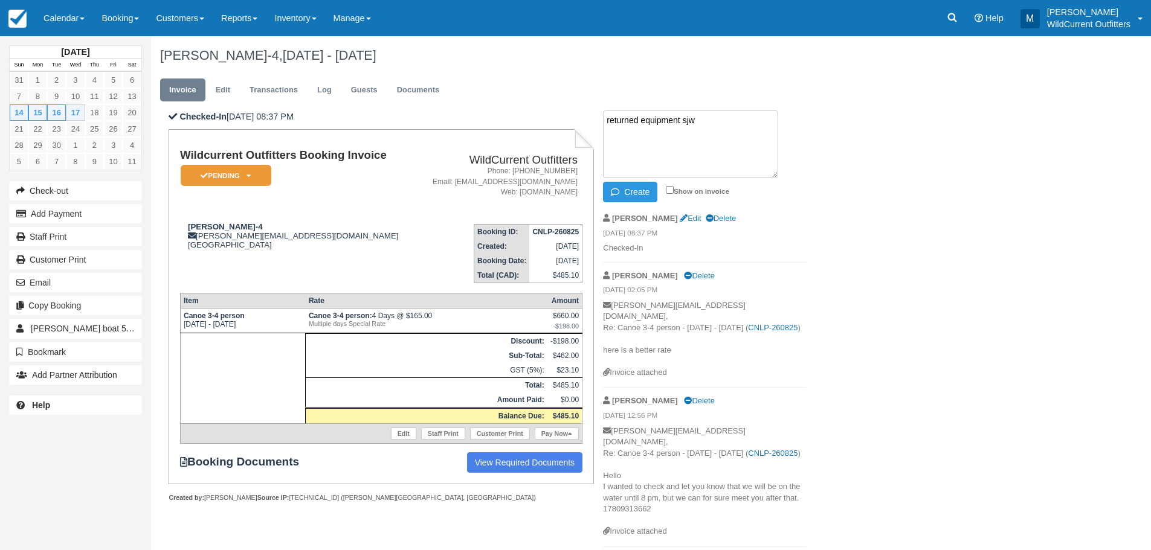
click at [1074, 262] on div "September 2025 Sun Mon Tue Wed Thu Fri Sat 31 1 2 3 4 5 6 7 8 9 10 11 12 13 14 …" at bounding box center [575, 293] width 1151 height 514
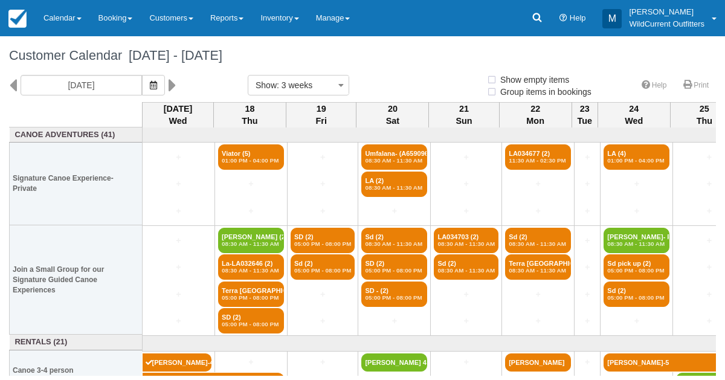
select select
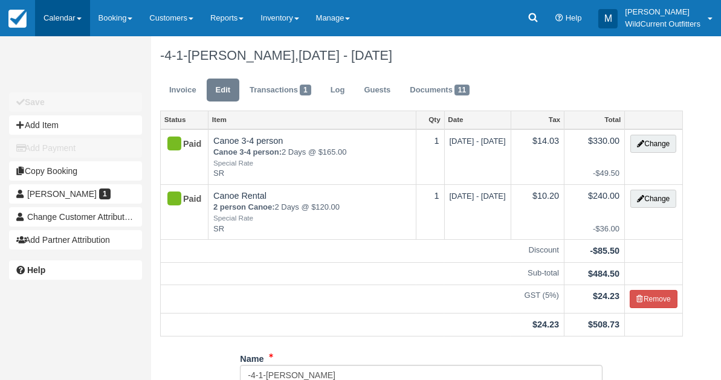
click at [68, 14] on link "Calendar" at bounding box center [62, 18] width 55 height 36
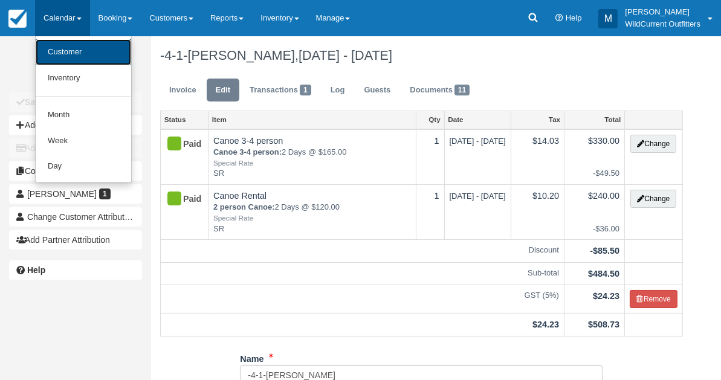
click at [68, 56] on link "Customer" at bounding box center [83, 52] width 95 height 26
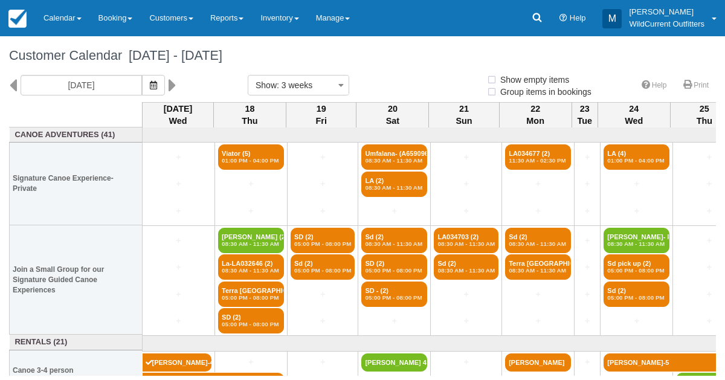
select select
click at [252, 14] on link "Reports" at bounding box center [227, 18] width 50 height 36
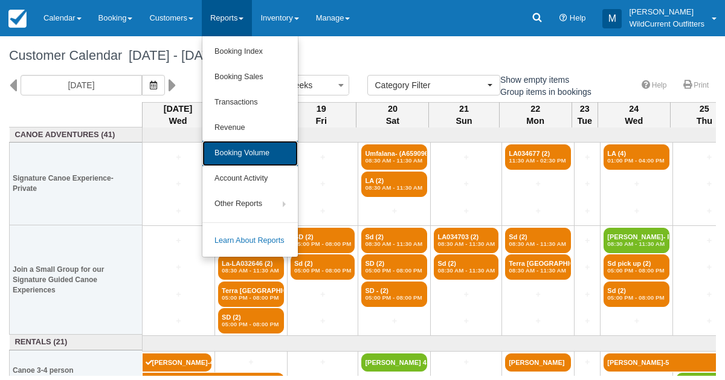
click at [242, 143] on link "Booking Volume" at bounding box center [249, 153] width 95 height 25
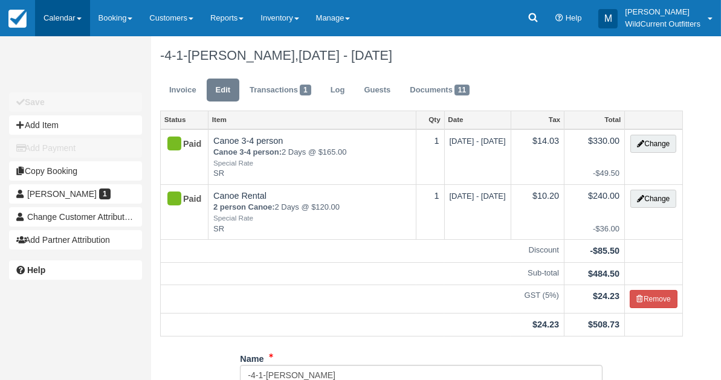
click at [63, 19] on link "Calendar" at bounding box center [62, 18] width 55 height 36
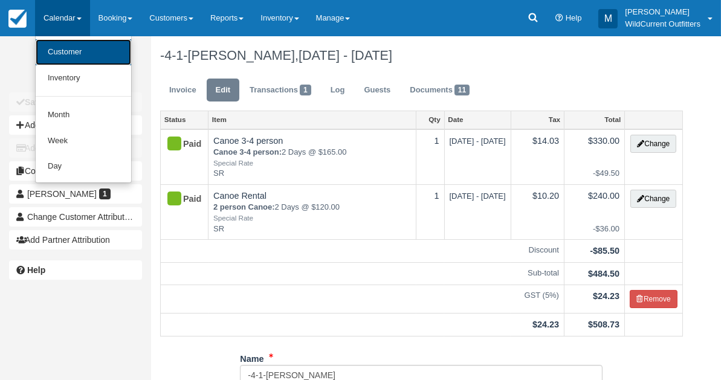
click at [67, 54] on link "Customer" at bounding box center [83, 52] width 95 height 26
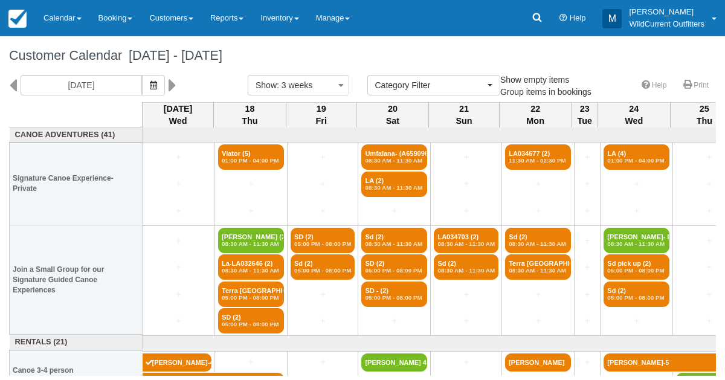
select select
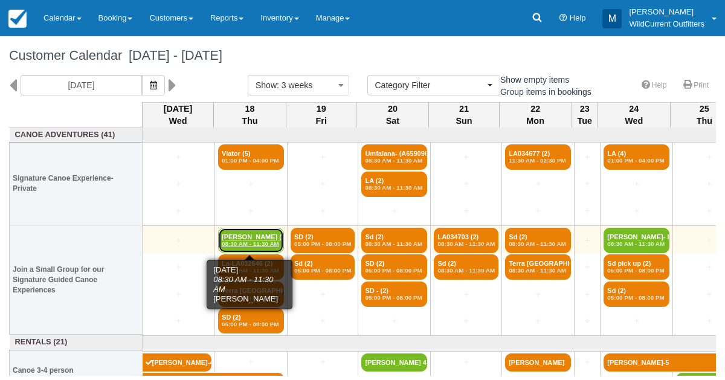
click at [231, 233] on link "[PERSON_NAME] (2) 08:30 AM - 11:30 AM" at bounding box center [251, 240] width 66 height 25
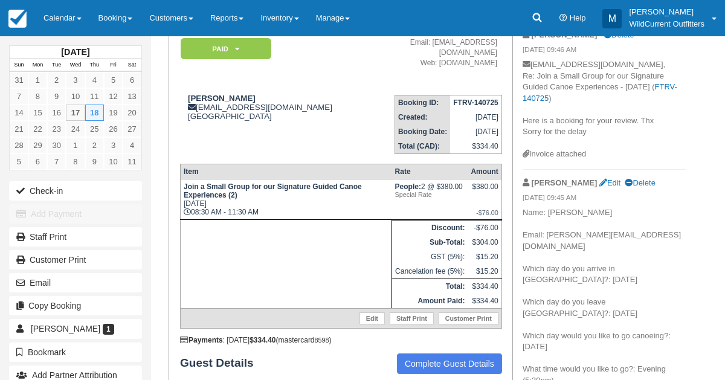
scroll to position [155, 0]
